Goal: Ask a question

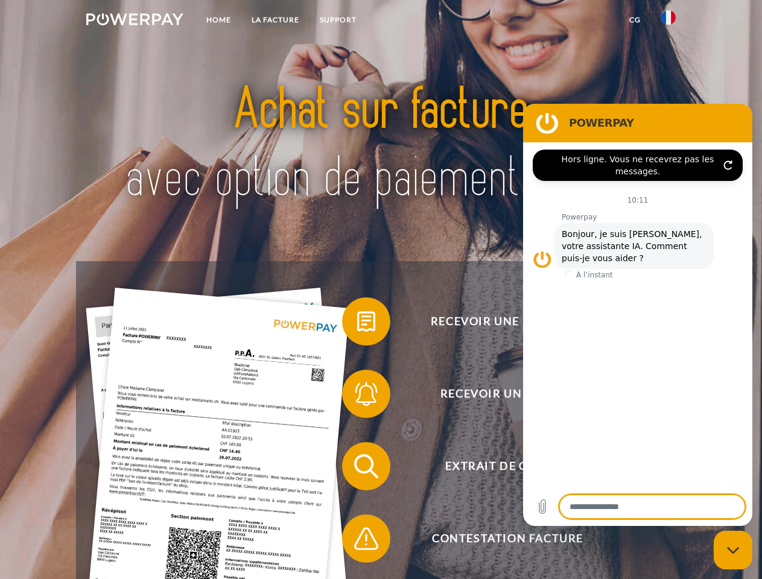
click at [135, 21] on img at bounding box center [134, 19] width 97 height 12
click at [668, 21] on img at bounding box center [668, 17] width 14 height 14
click at [635, 20] on link "CG" at bounding box center [635, 20] width 32 height 22
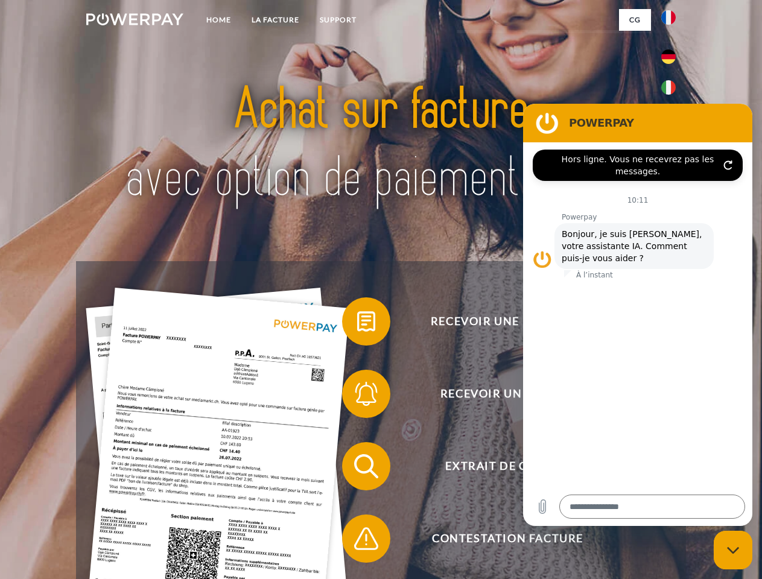
click at [357, 324] on span at bounding box center [348, 321] width 60 height 60
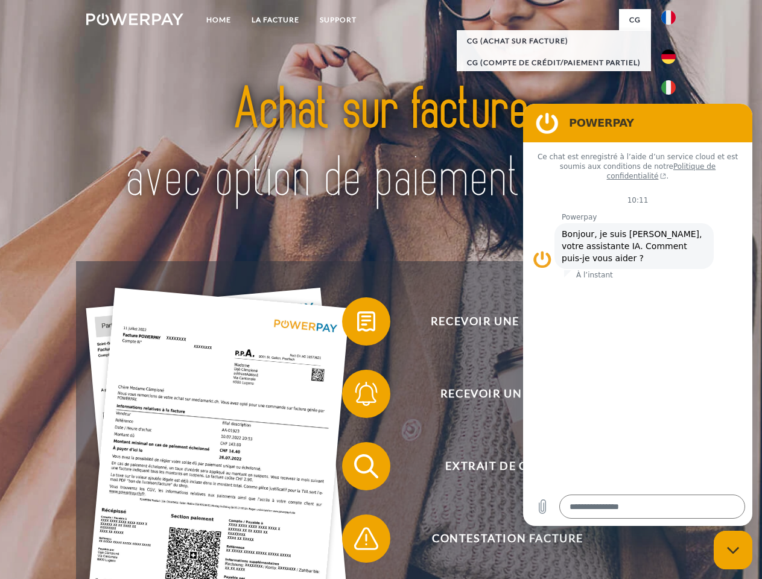
click at [357, 396] on span at bounding box center [348, 394] width 60 height 60
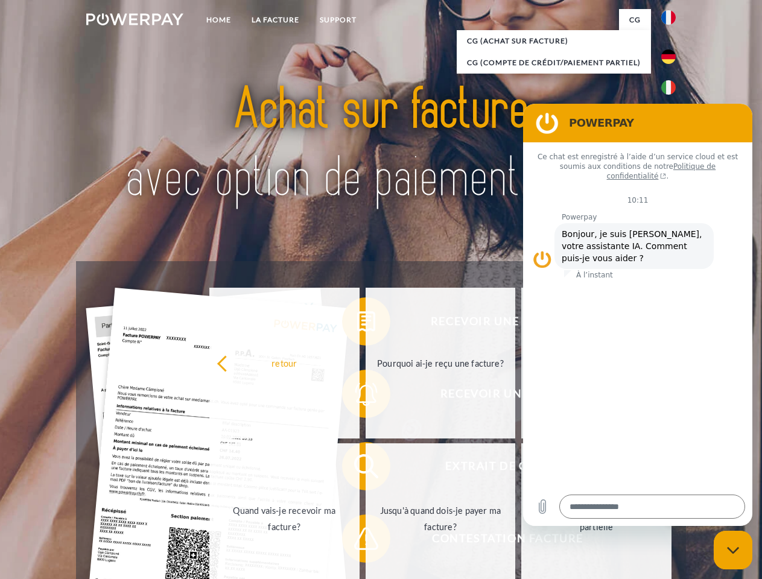
click at [366, 469] on link "Jusqu'à quand dois-je payer ma facture?" at bounding box center [441, 518] width 150 height 151
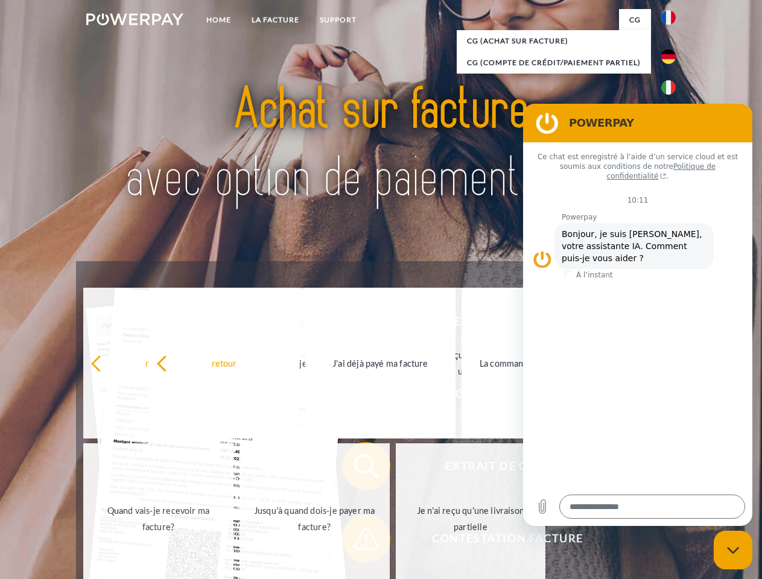
click at [396, 541] on link "Je n'ai reçu qu'une livraison partielle" at bounding box center [471, 518] width 150 height 151
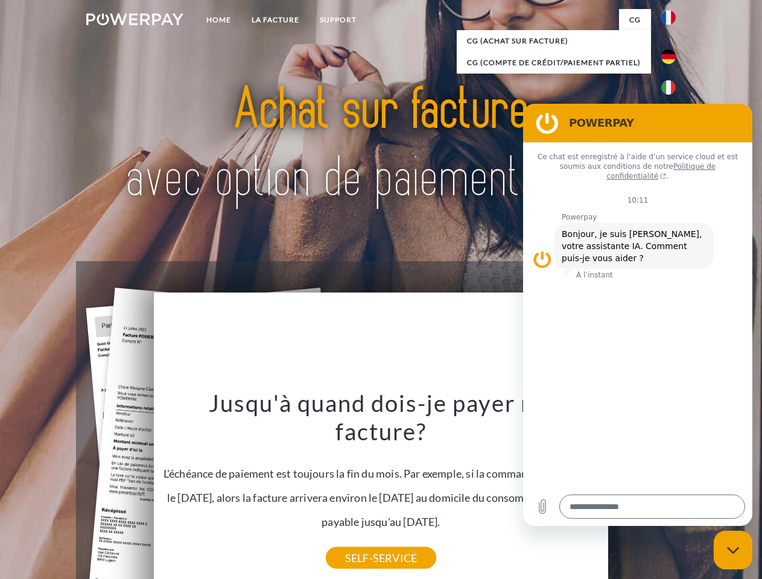
click at [733, 550] on icon "Fermer la fenêtre de messagerie" at bounding box center [733, 550] width 13 height 8
type textarea "*"
